Goal: Transaction & Acquisition: Purchase product/service

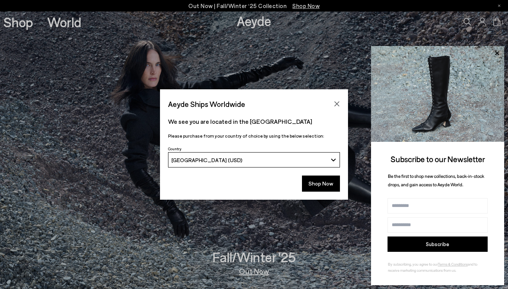
click at [19, 24] on div "Aeyde Ships Worldwide We see you are located in the United States Please purcha…" at bounding box center [254, 144] width 508 height 289
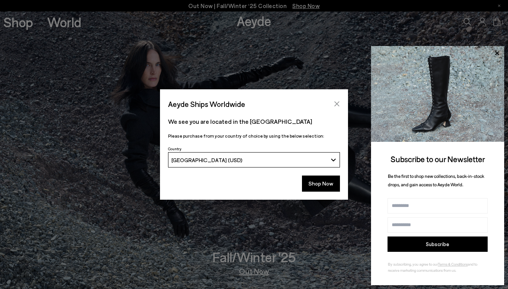
click at [335, 104] on icon "Close" at bounding box center [337, 104] width 6 height 6
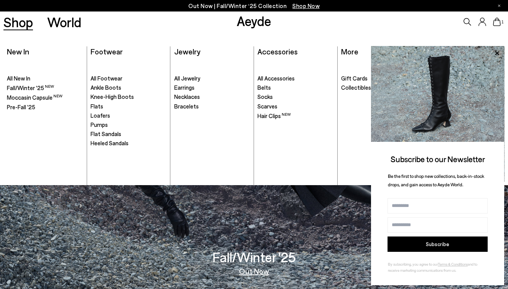
click at [21, 22] on link "Shop" at bounding box center [18, 21] width 30 height 13
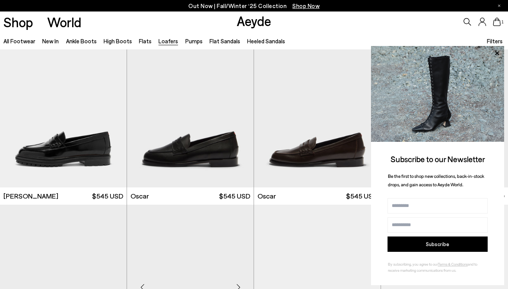
scroll to position [520, 0]
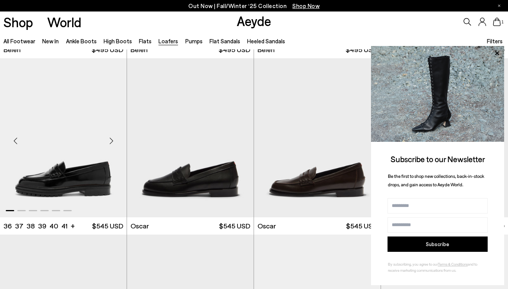
click at [75, 182] on img "1 / 6" at bounding box center [63, 137] width 127 height 159
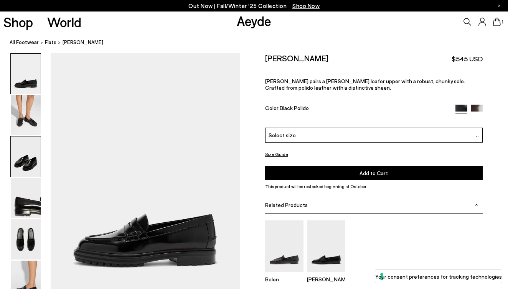
click at [27, 156] on img at bounding box center [26, 156] width 30 height 40
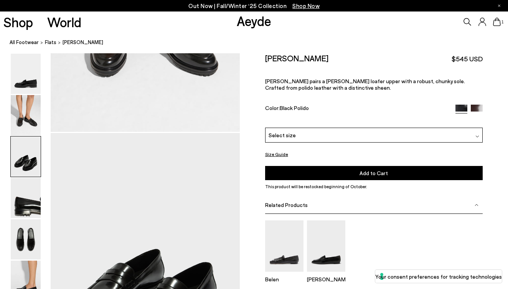
scroll to position [506, 0]
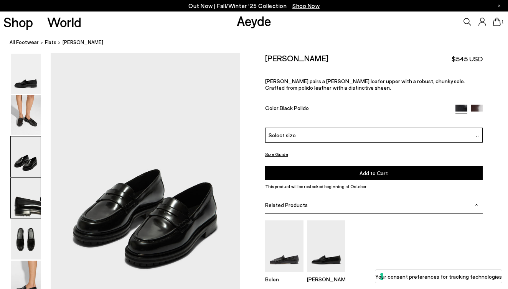
click at [28, 200] on img at bounding box center [26, 198] width 30 height 40
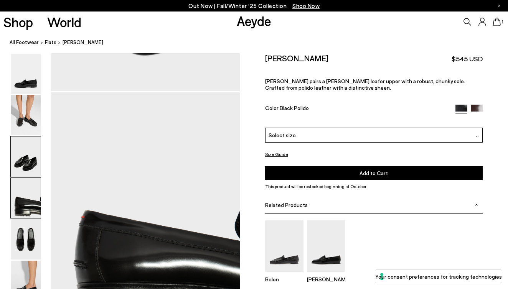
scroll to position [759, 0]
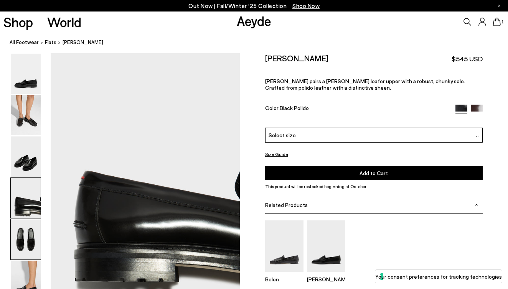
click at [22, 238] on img at bounding box center [26, 239] width 30 height 40
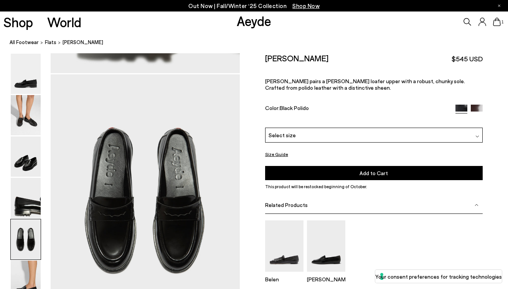
scroll to position [1012, 0]
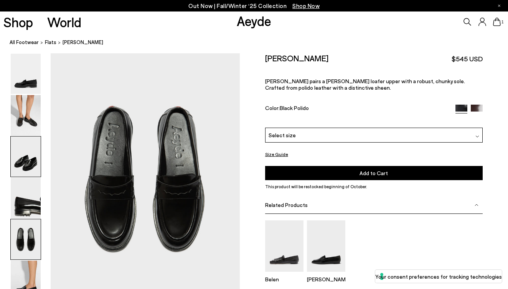
click at [32, 156] on img at bounding box center [26, 156] width 30 height 40
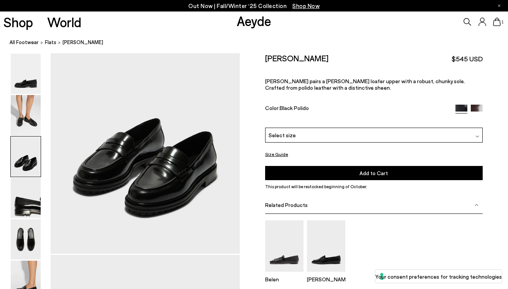
scroll to position [506, 0]
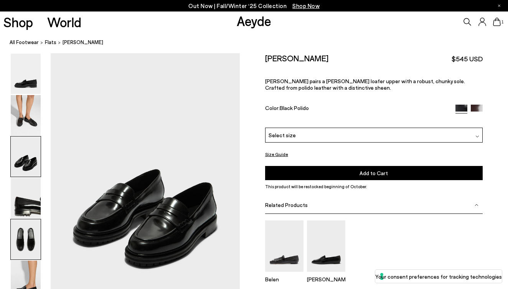
click at [26, 219] on img at bounding box center [26, 239] width 30 height 40
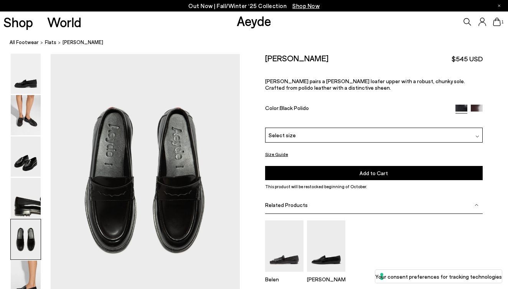
scroll to position [1012, 0]
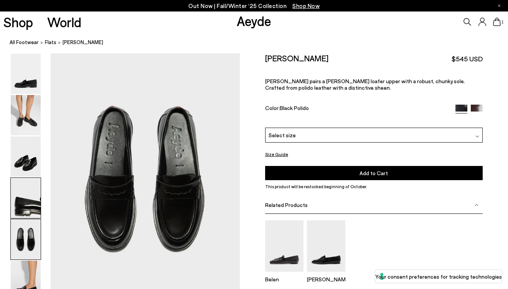
click at [25, 201] on img at bounding box center [26, 198] width 30 height 40
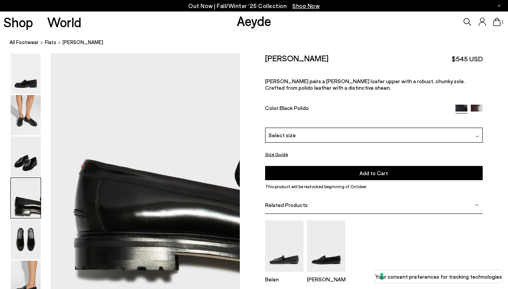
scroll to position [773, 0]
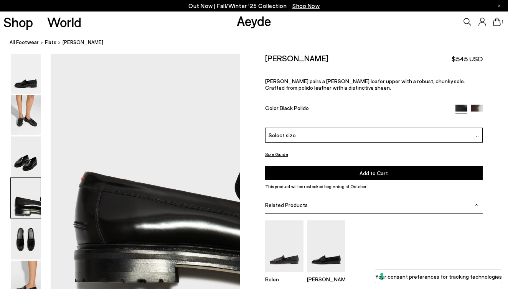
click at [21, 209] on img at bounding box center [26, 198] width 30 height 40
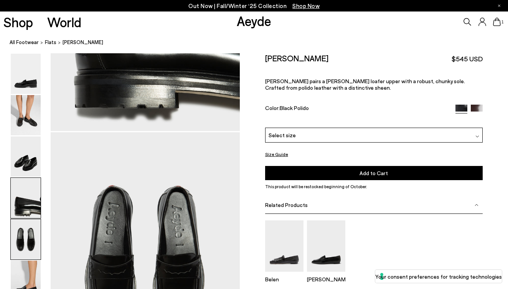
click at [22, 251] on img at bounding box center [26, 239] width 30 height 40
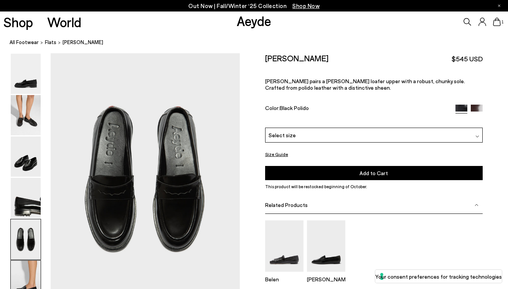
click at [25, 279] on img at bounding box center [26, 281] width 30 height 40
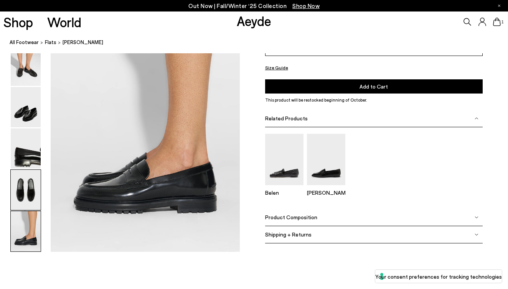
click at [33, 195] on img at bounding box center [26, 190] width 30 height 40
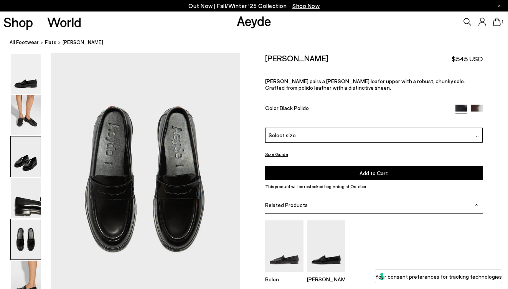
click at [33, 160] on img at bounding box center [26, 156] width 30 height 40
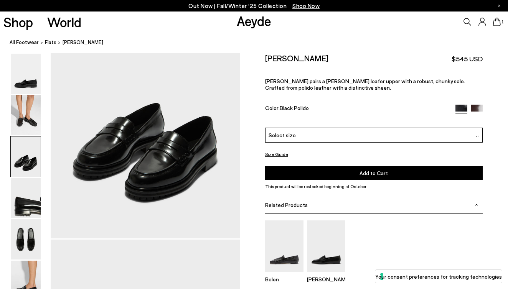
scroll to position [506, 0]
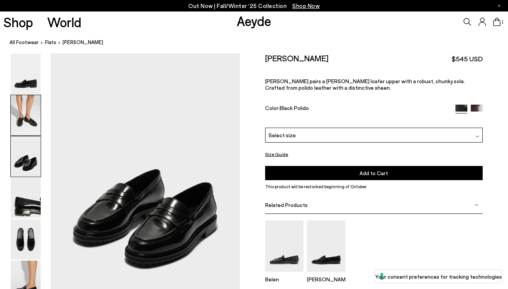
click at [29, 123] on img at bounding box center [26, 115] width 30 height 40
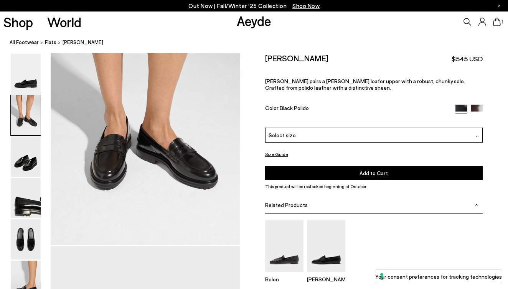
scroll to position [253, 0]
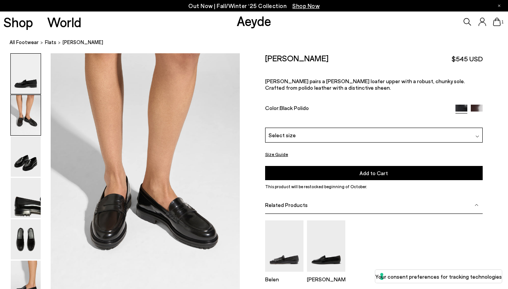
click at [29, 85] on img at bounding box center [26, 74] width 30 height 40
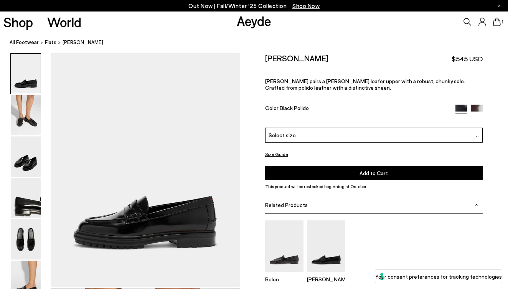
scroll to position [18, 0]
click at [22, 205] on img at bounding box center [26, 198] width 30 height 40
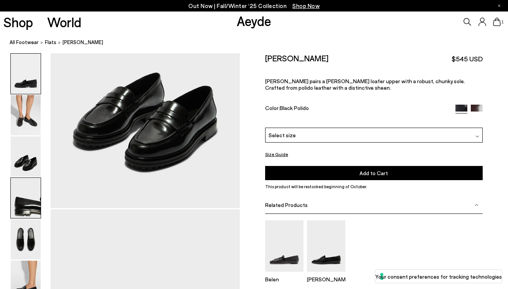
scroll to position [759, 0]
